Goal: Check status: Check status

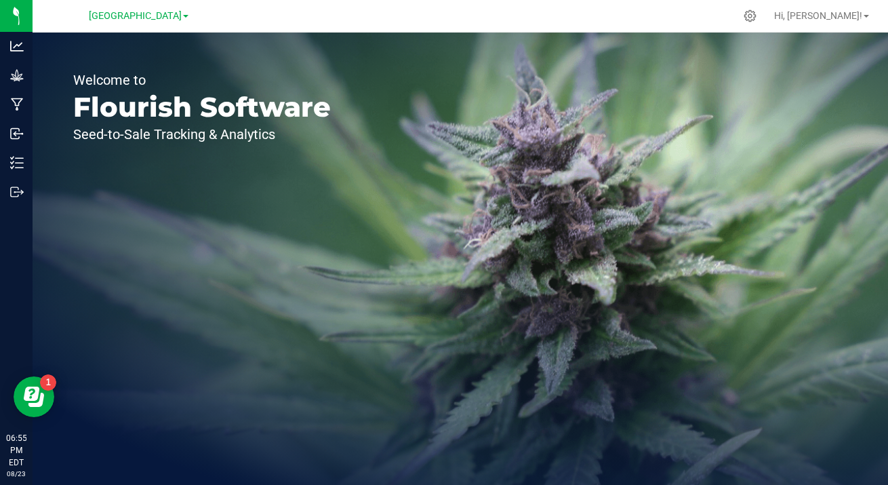
click at [170, 21] on span "[GEOGRAPHIC_DATA]" at bounding box center [135, 16] width 93 height 12
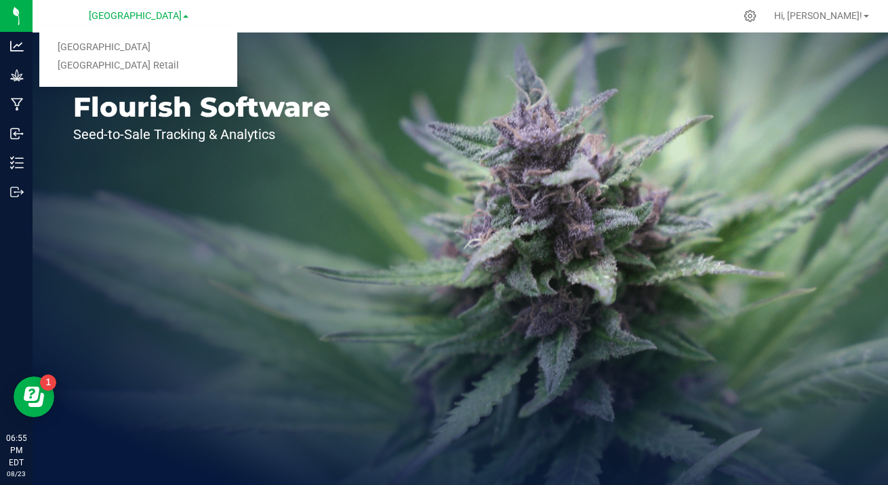
click at [150, 65] on link "[GEOGRAPHIC_DATA] Retail" at bounding box center [138, 66] width 198 height 18
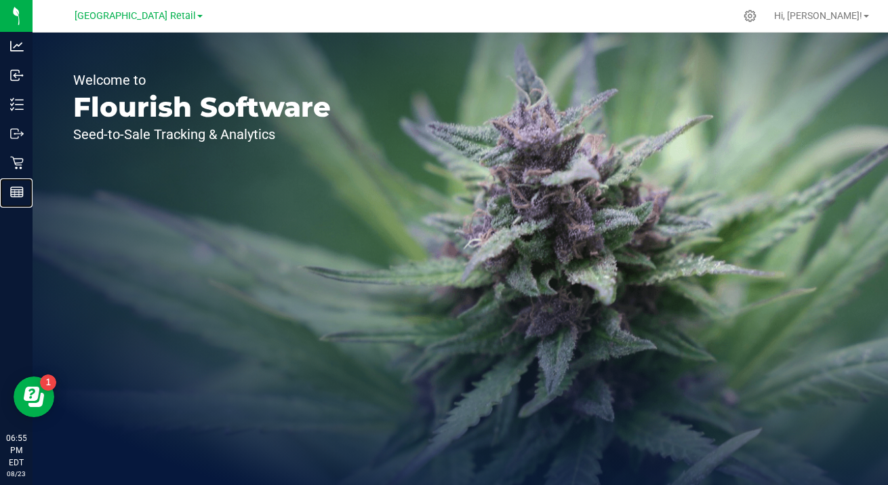
click at [14, 195] on line at bounding box center [17, 195] width 12 height 0
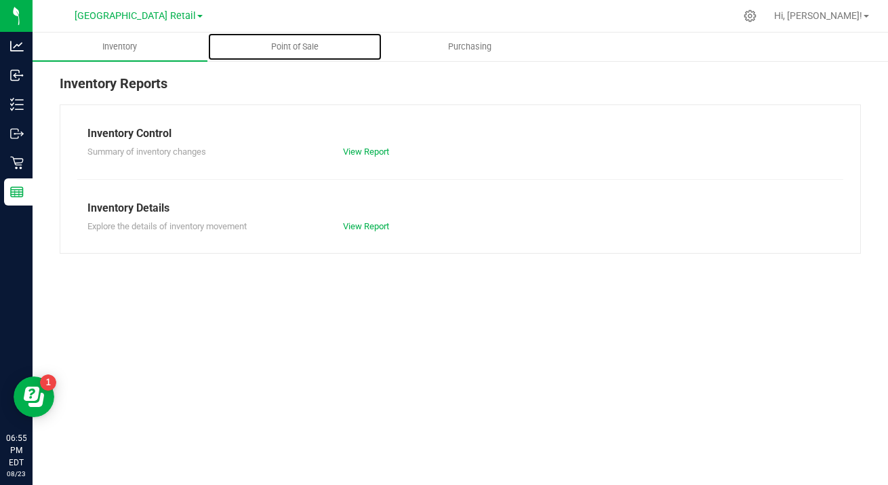
click at [304, 47] on span "Point of Sale" at bounding box center [295, 47] width 84 height 12
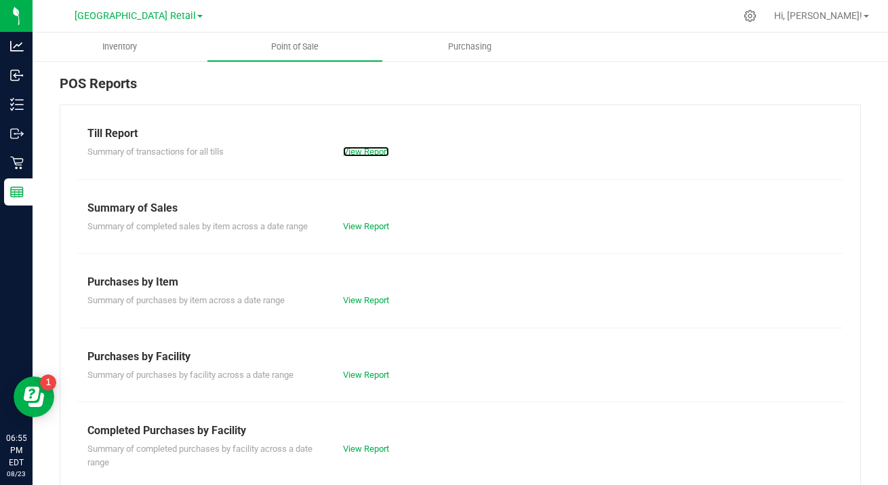
click at [372, 156] on link "View Report" at bounding box center [366, 151] width 46 height 10
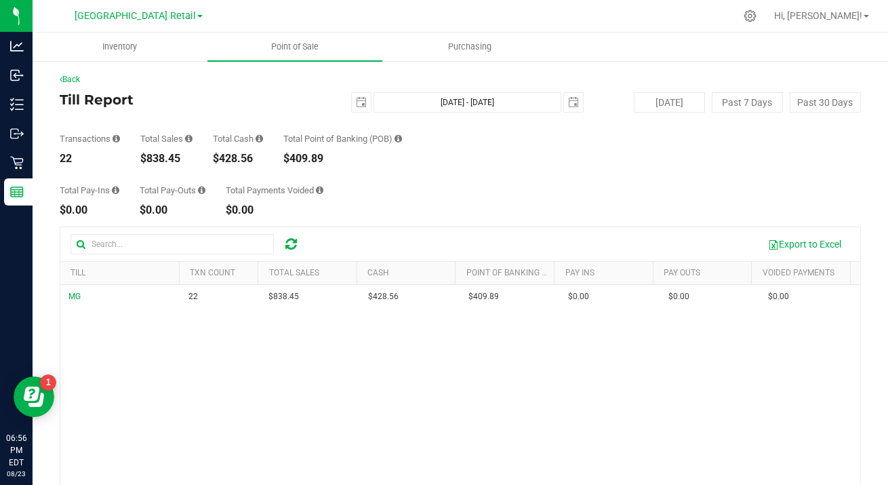
click at [159, 11] on span "[GEOGRAPHIC_DATA] Retail" at bounding box center [135, 16] width 121 height 12
